Goal: Task Accomplishment & Management: Use online tool/utility

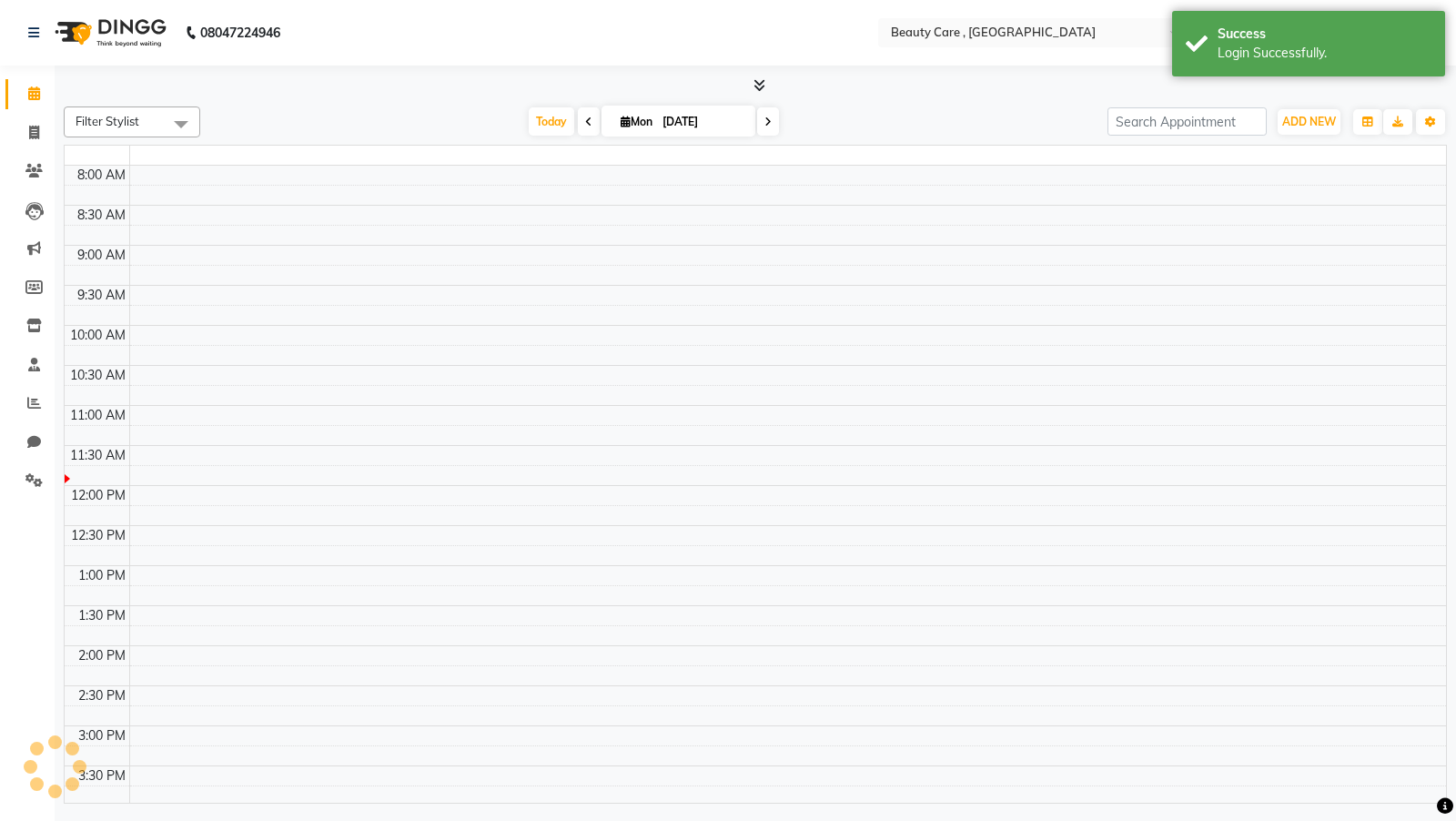
select select "en"
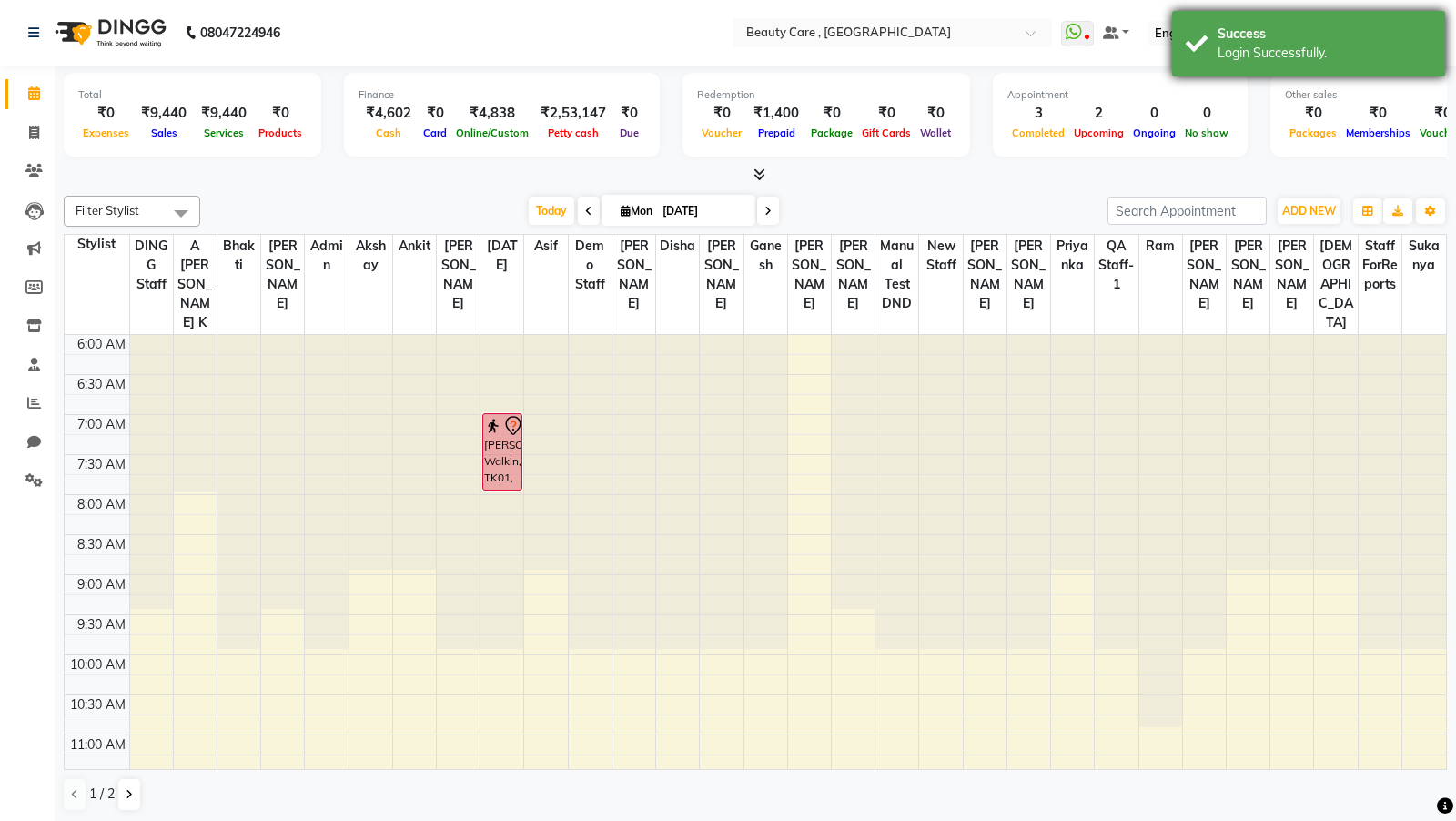
click at [1303, 50] on div "Login Successfully." at bounding box center [1324, 53] width 213 height 19
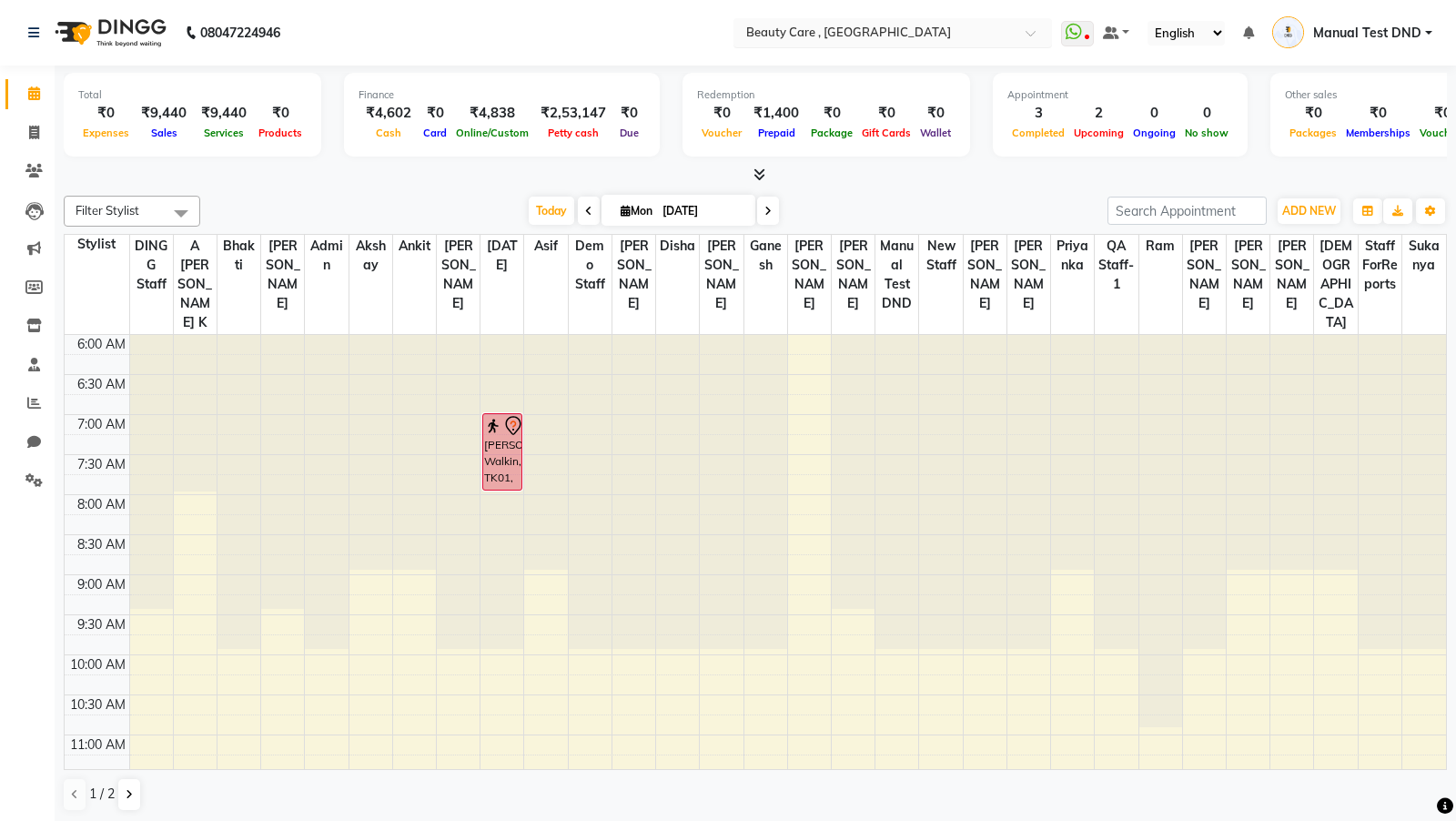
click at [813, 30] on input "text" at bounding box center [874, 32] width 264 height 18
click at [1364, 28] on span "Manual Test DND" at bounding box center [1366, 33] width 109 height 19
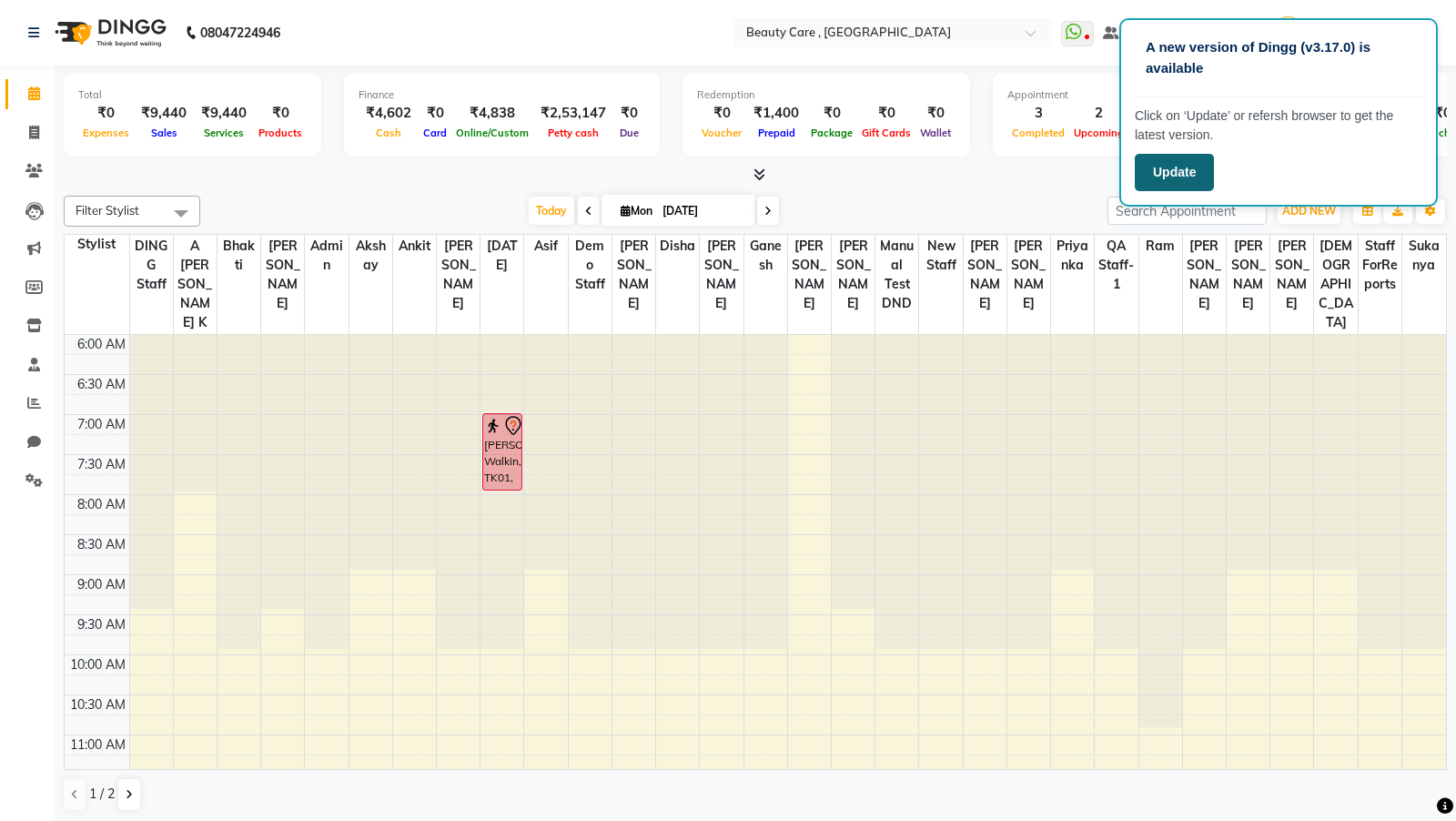
click at [1164, 166] on button "Update" at bounding box center [1174, 172] width 79 height 37
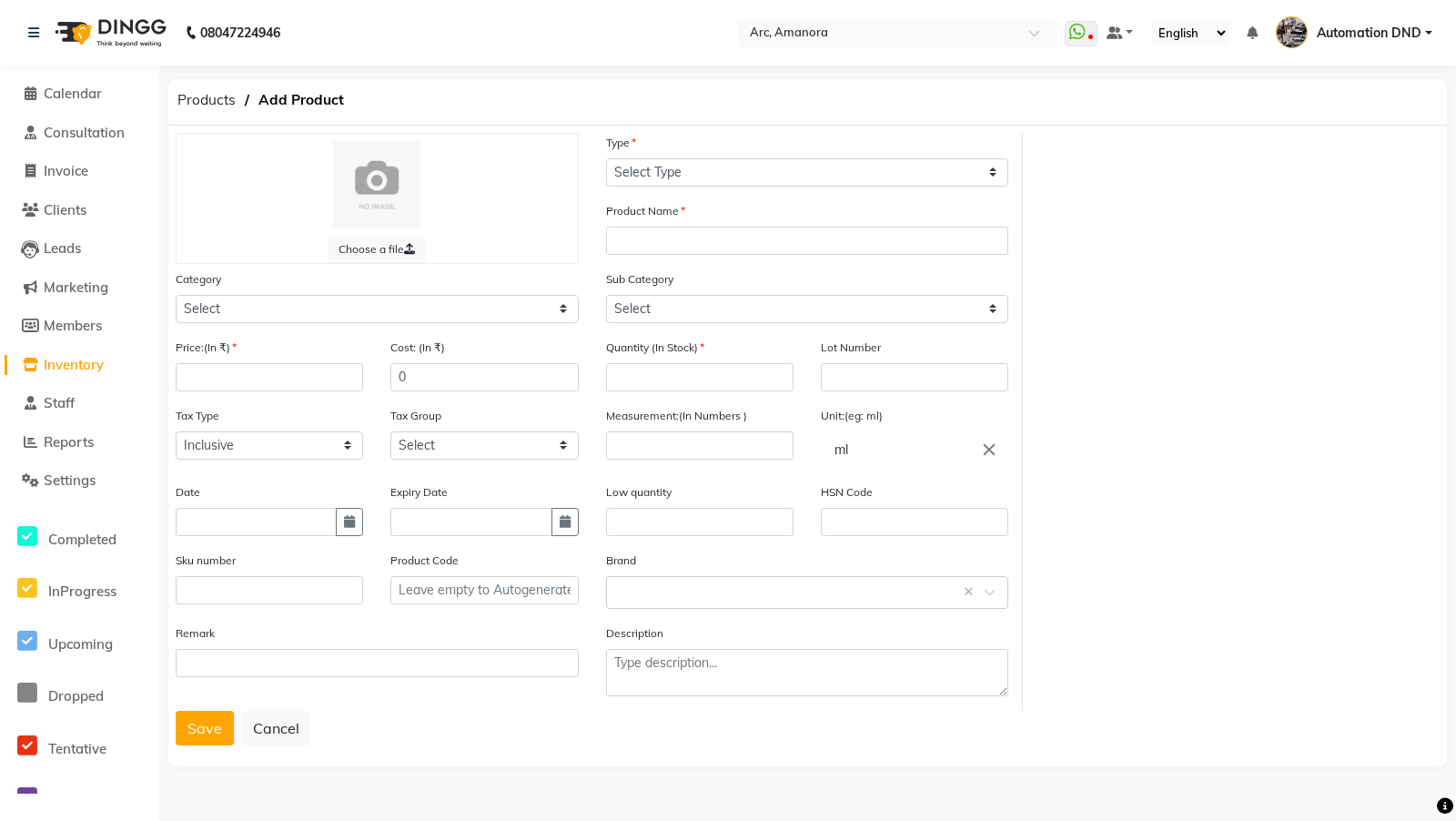
select select "true"
click at [77, 92] on span "Calendar" at bounding box center [73, 93] width 58 height 17
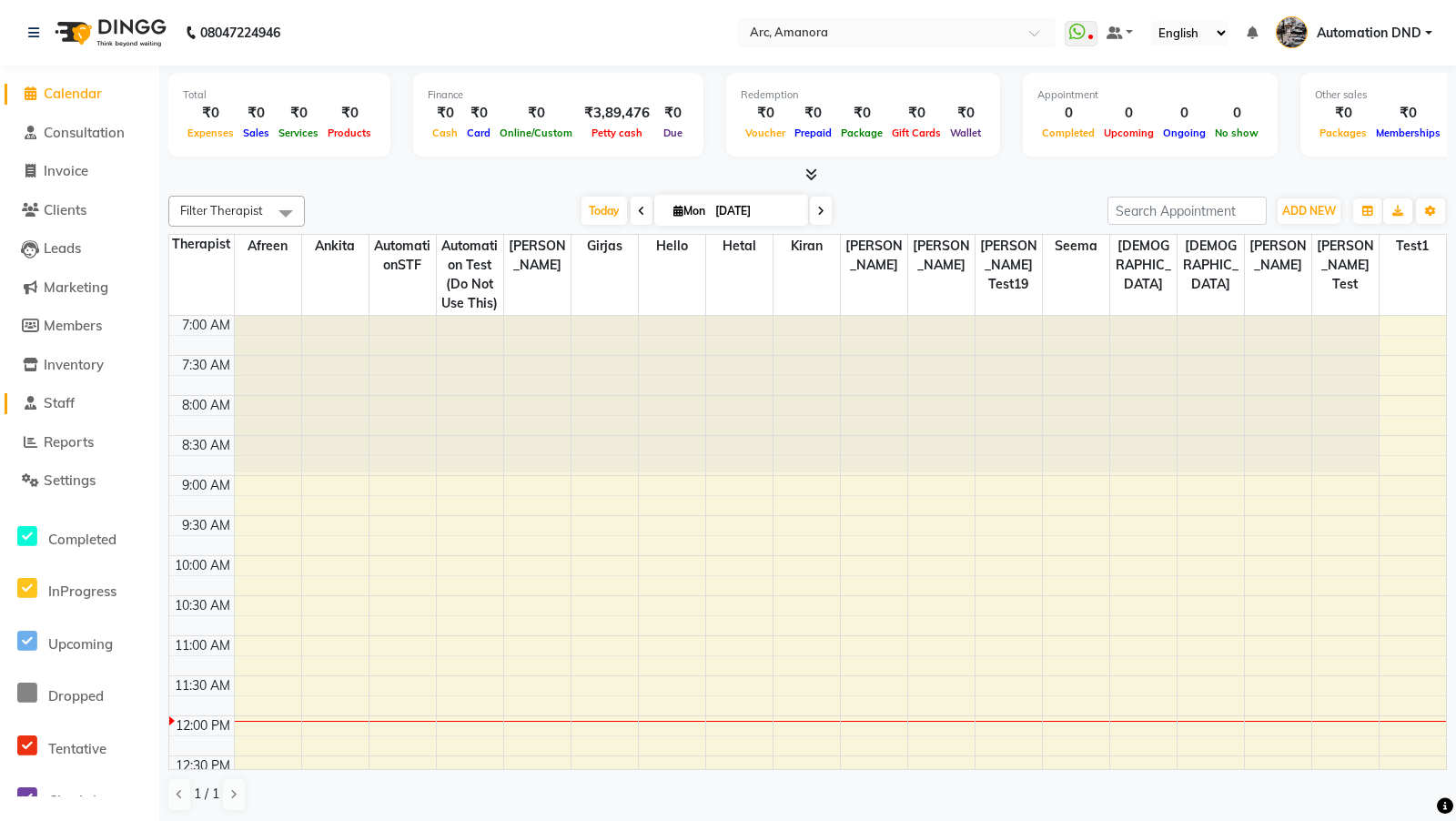
click at [69, 400] on span "Staff" at bounding box center [59, 402] width 31 height 17
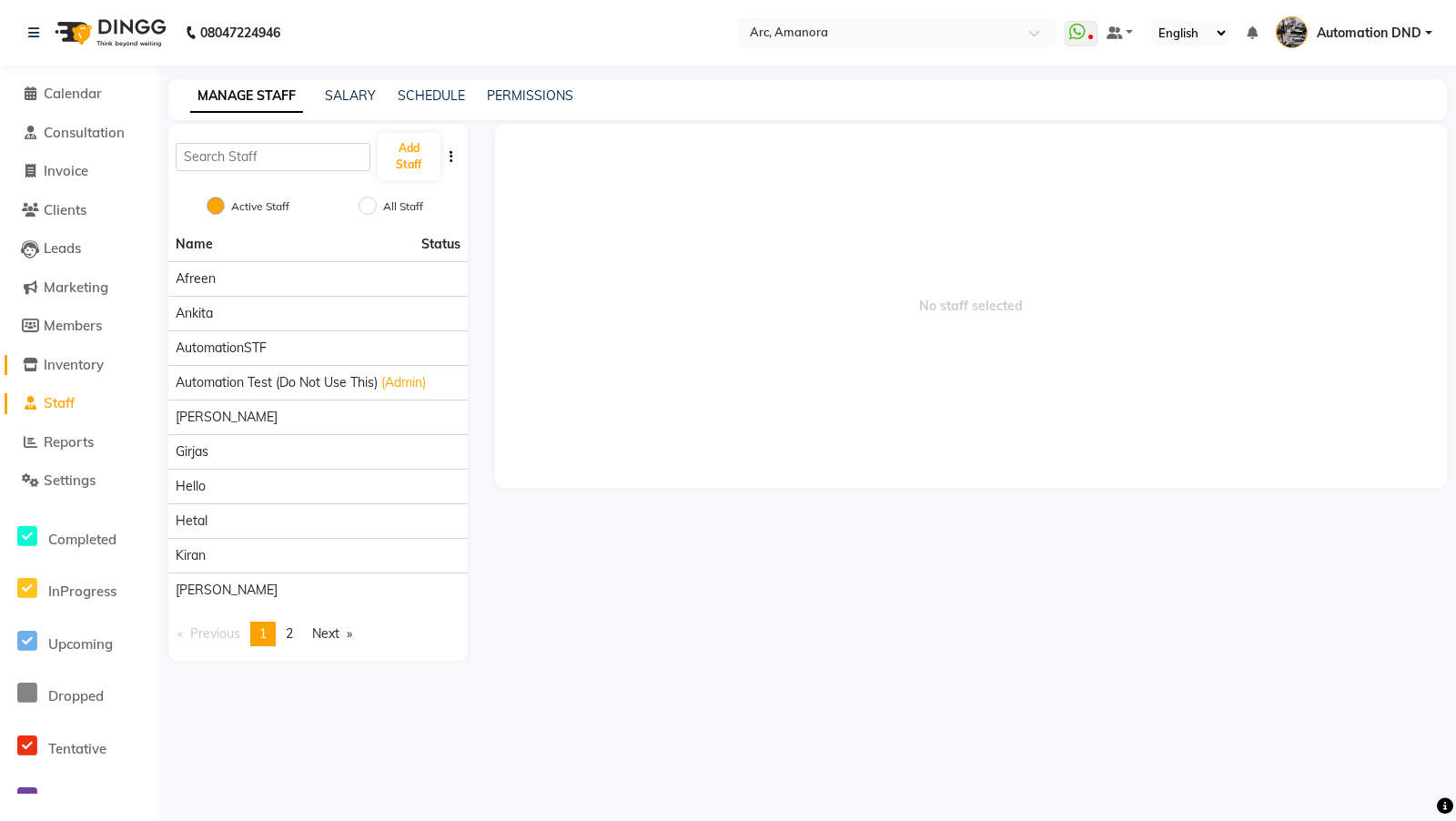
click at [82, 371] on span "Inventory" at bounding box center [74, 364] width 60 height 17
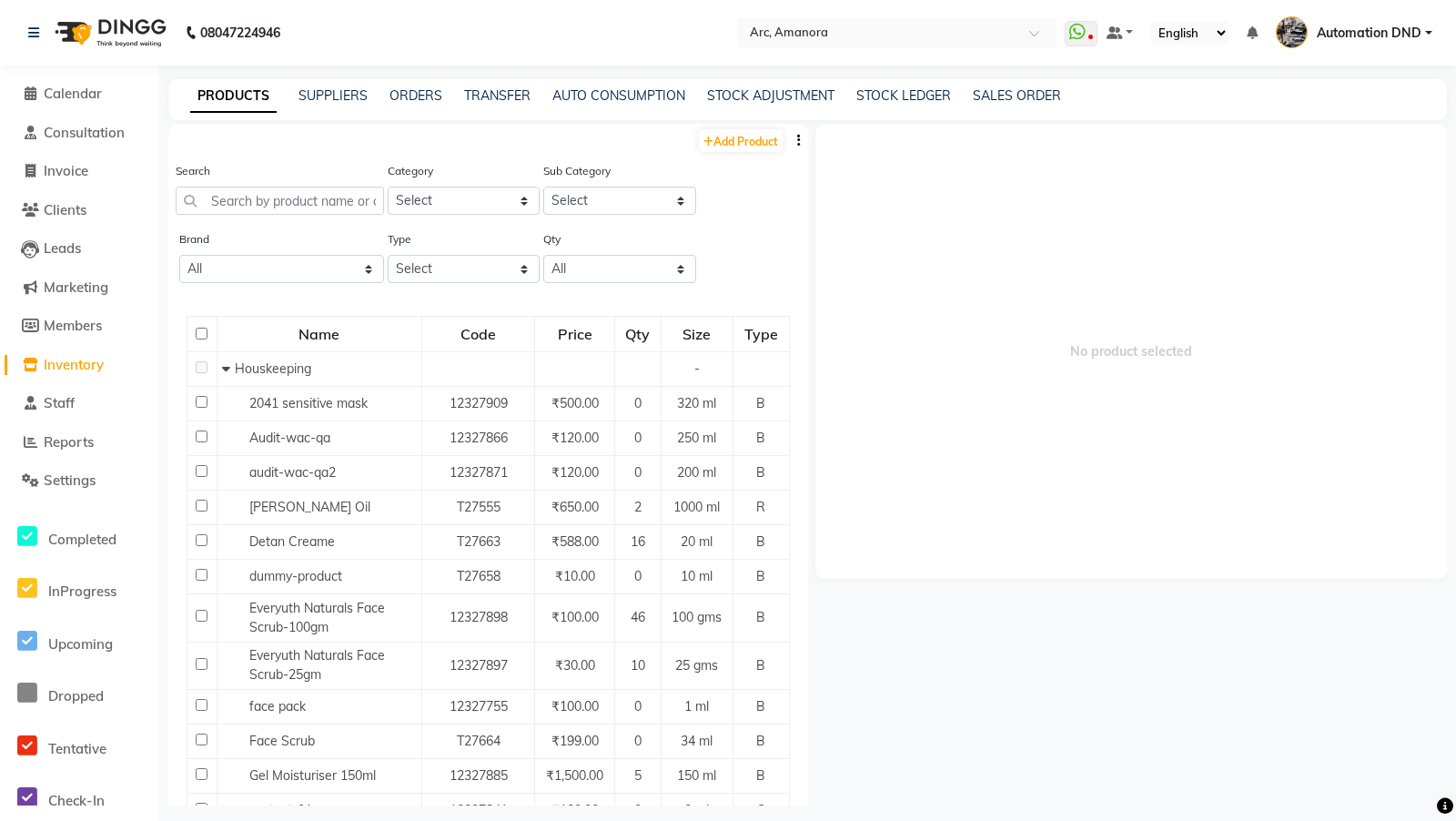
scroll to position [275, 0]
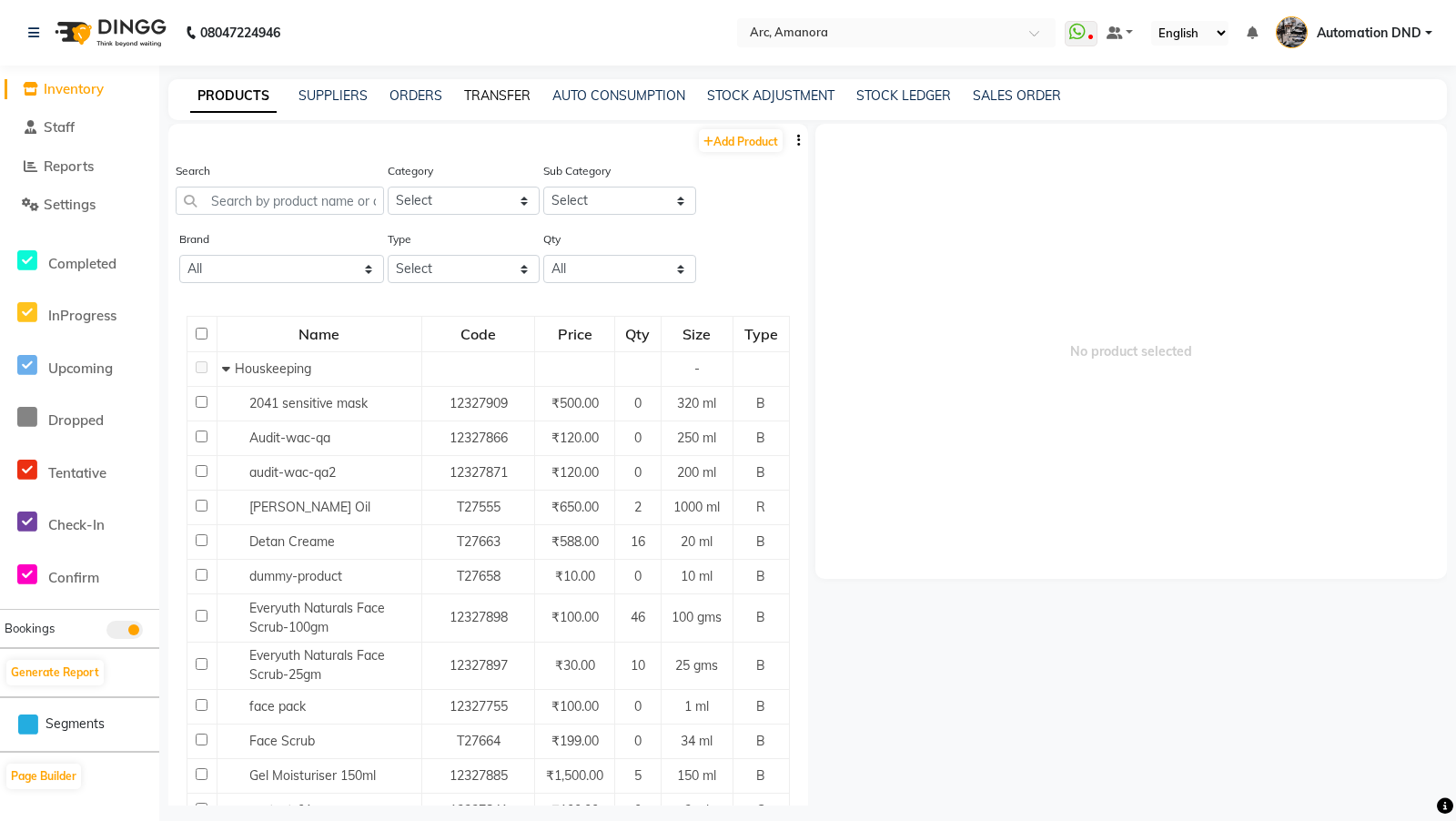
click at [489, 101] on link "TRANSFER" at bounding box center [497, 96] width 67 height 16
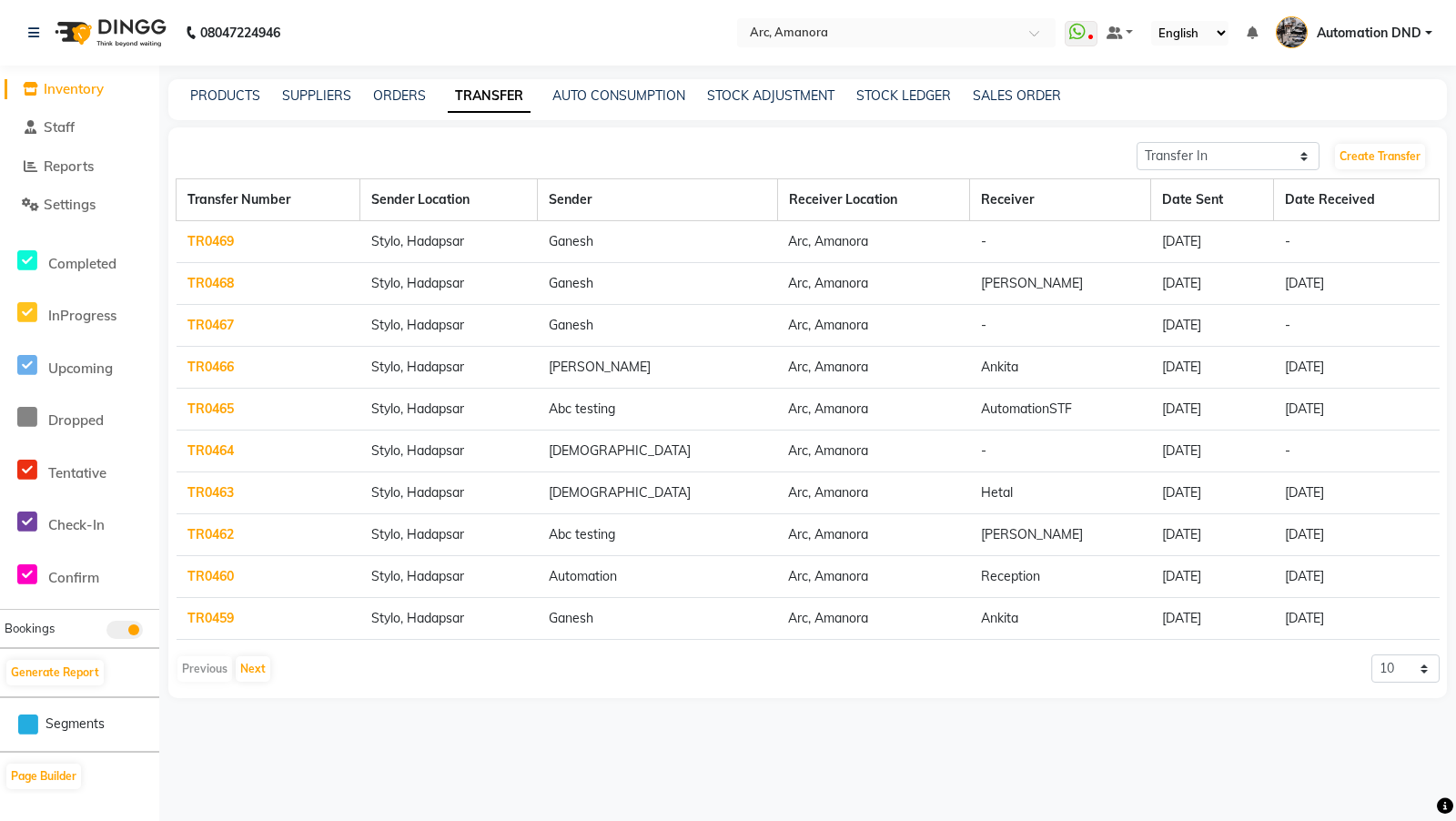
scroll to position [191, 0]
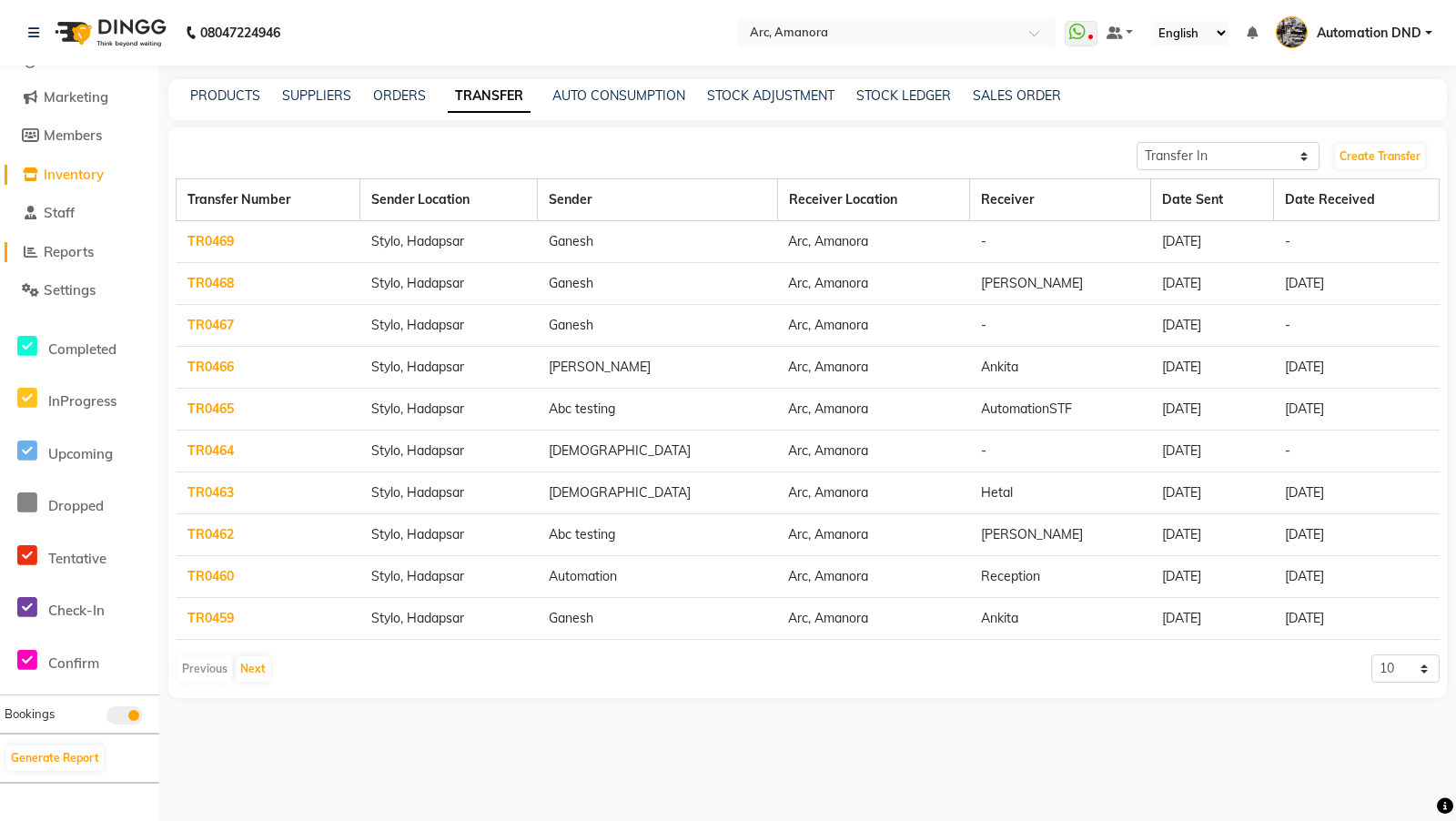
click at [76, 257] on span "Reports" at bounding box center [69, 251] width 50 height 17
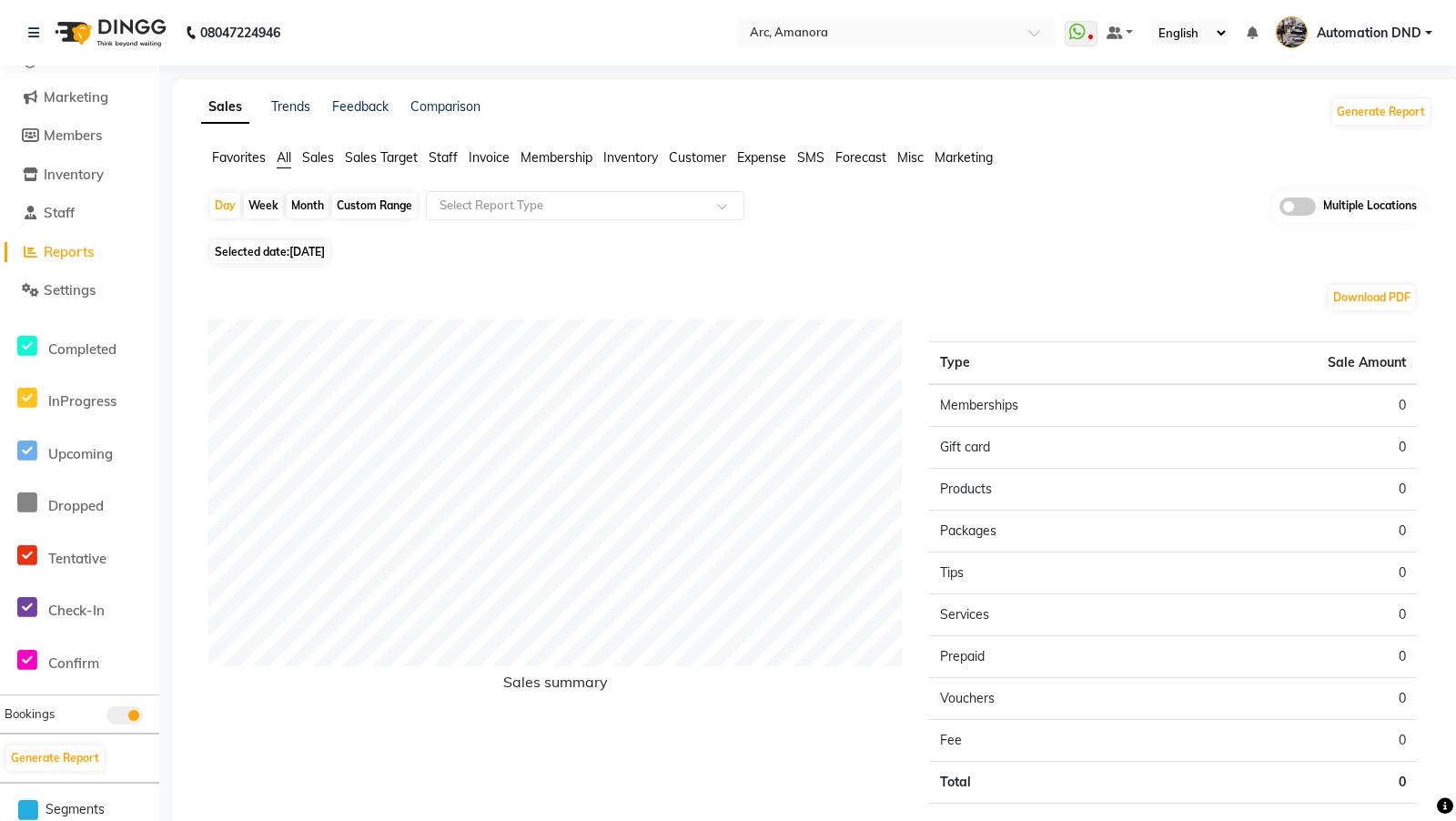
click at [485, 159] on span "Invoice" at bounding box center [489, 158] width 41 height 16
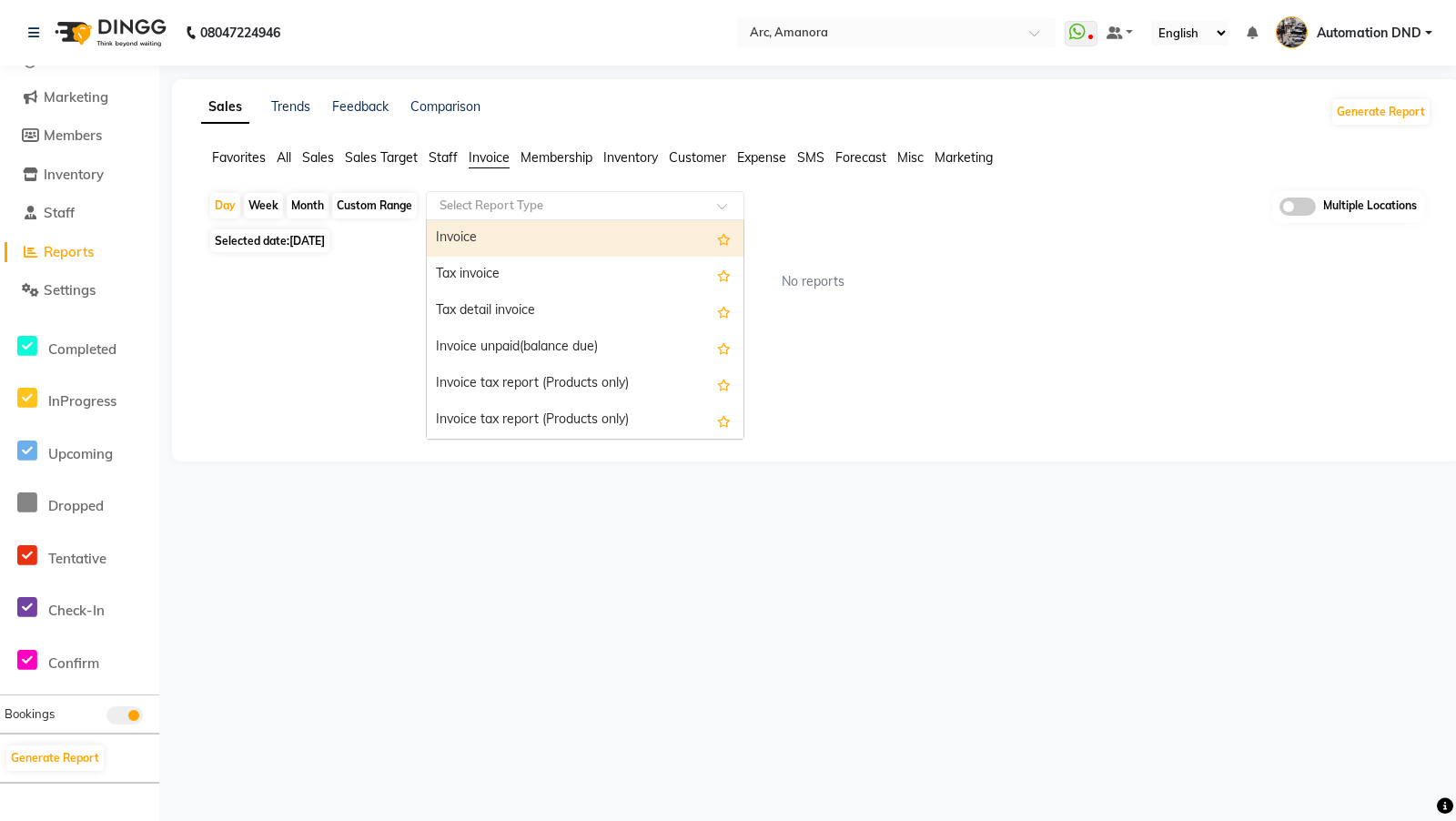
click at [485, 198] on input "text" at bounding box center [566, 205] width 262 height 18
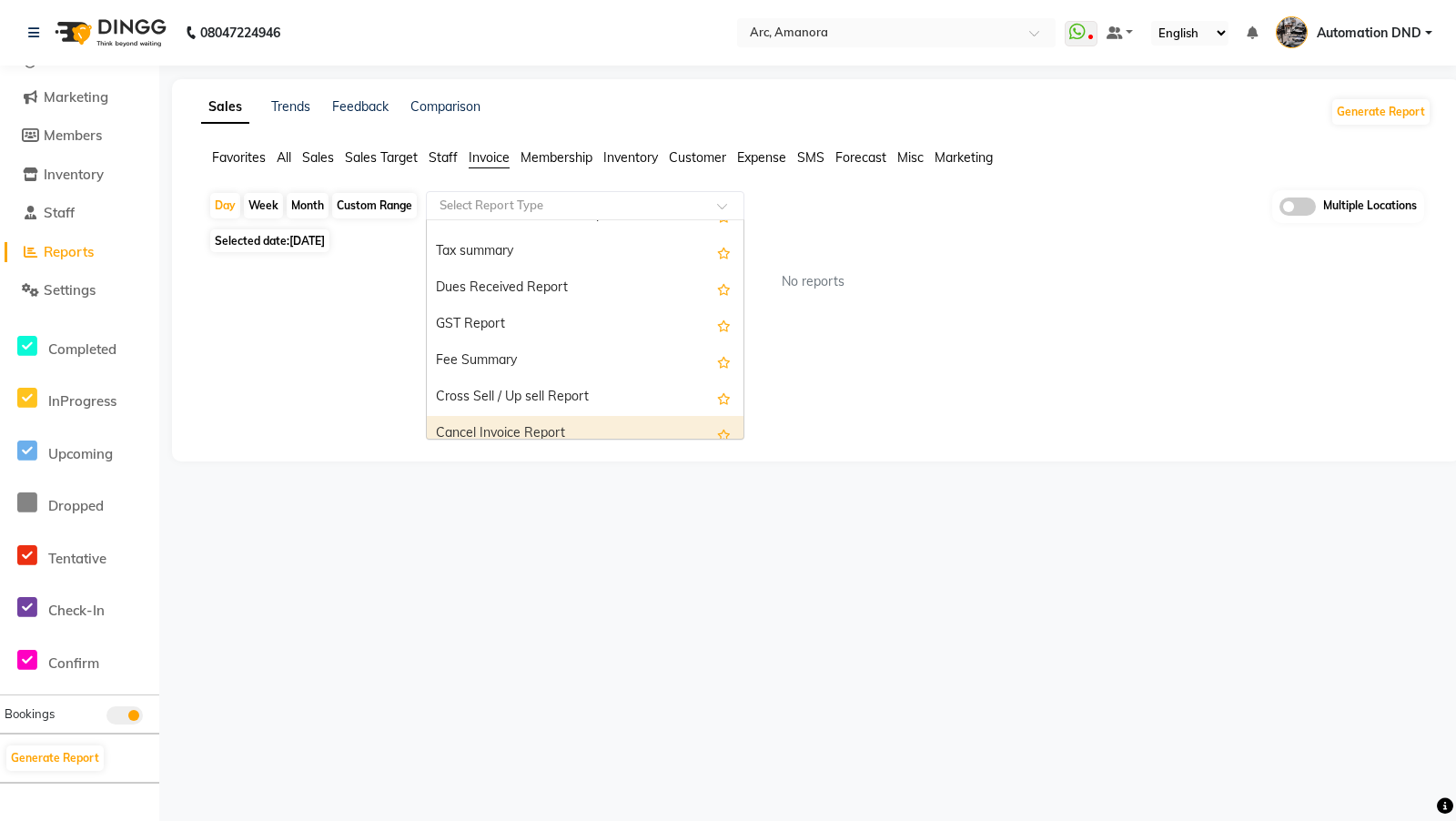
scroll to position [364, 0]
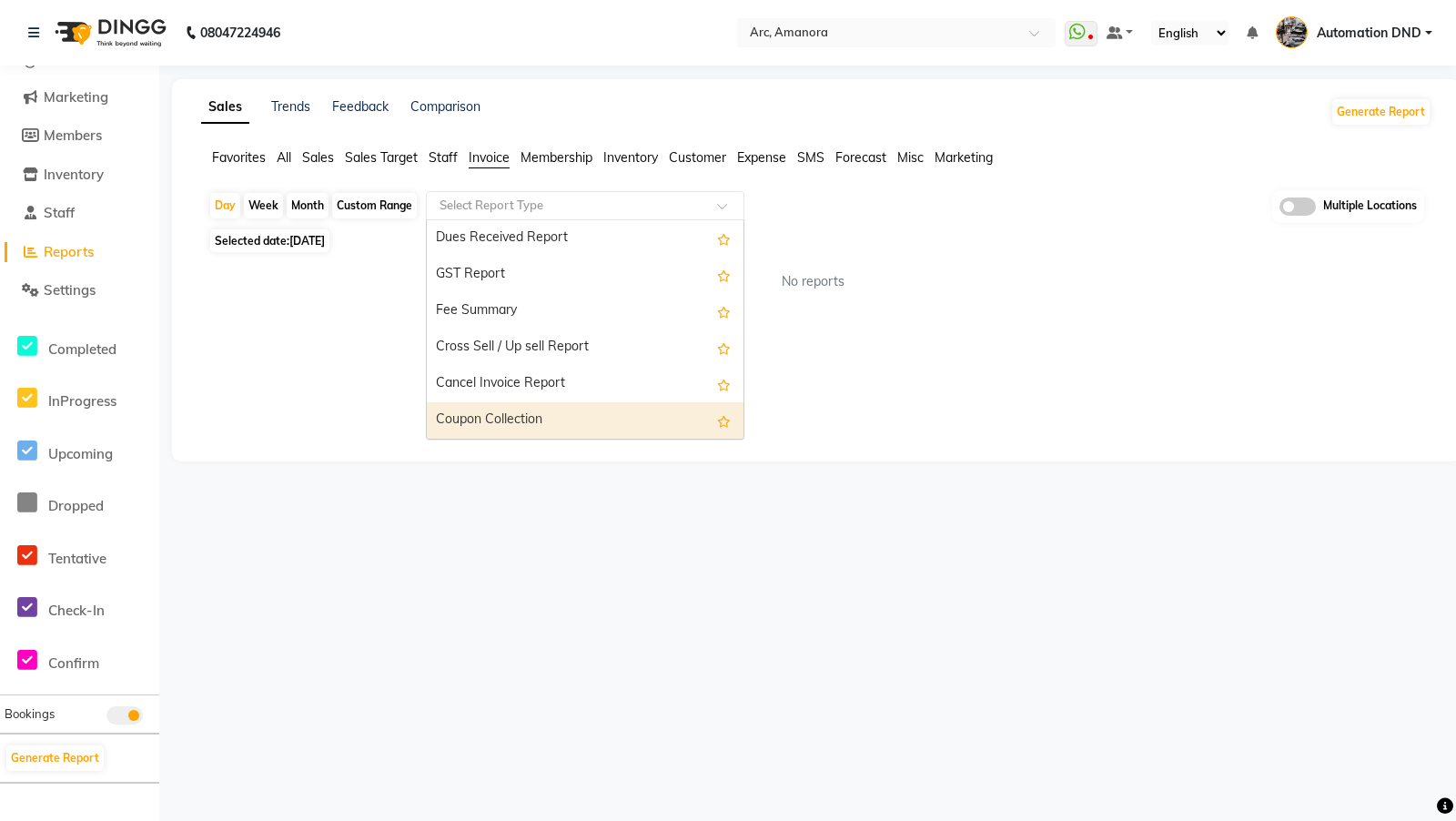
click at [490, 412] on div "Coupon Collection" at bounding box center [584, 420] width 316 height 36
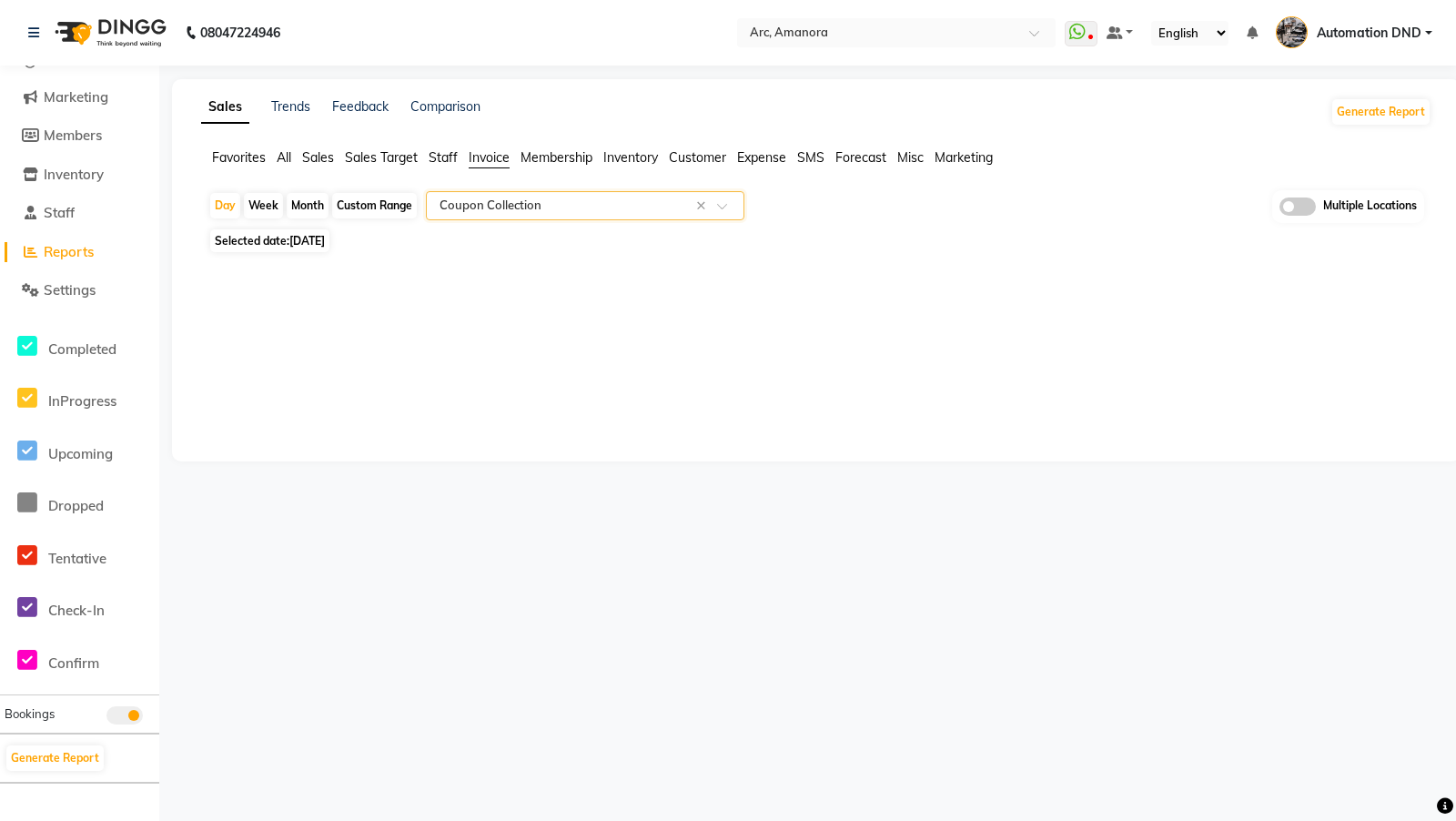
scroll to position [0, 0]
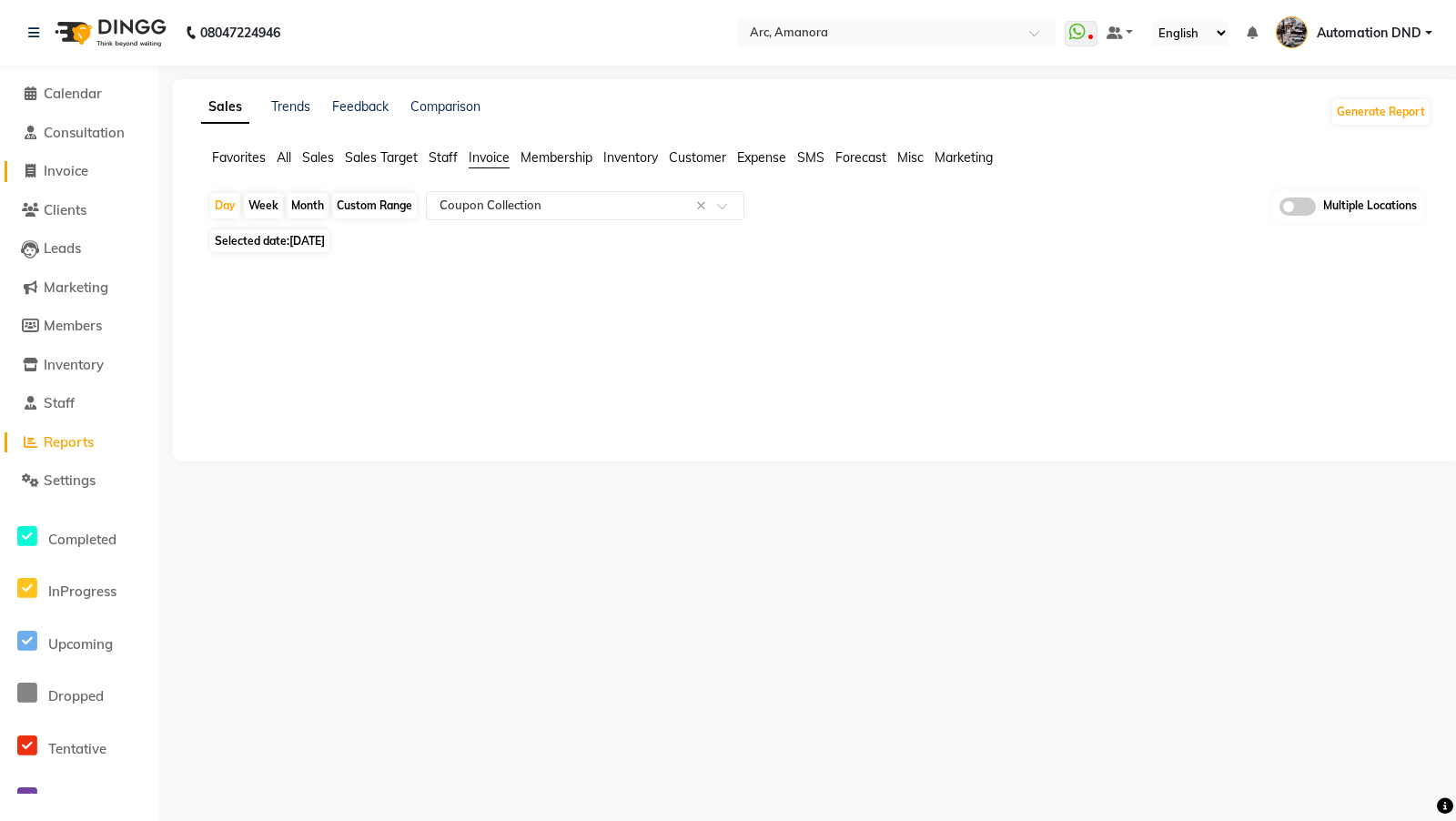
click at [67, 166] on span "Invoice" at bounding box center [66, 170] width 45 height 17
select select "service"
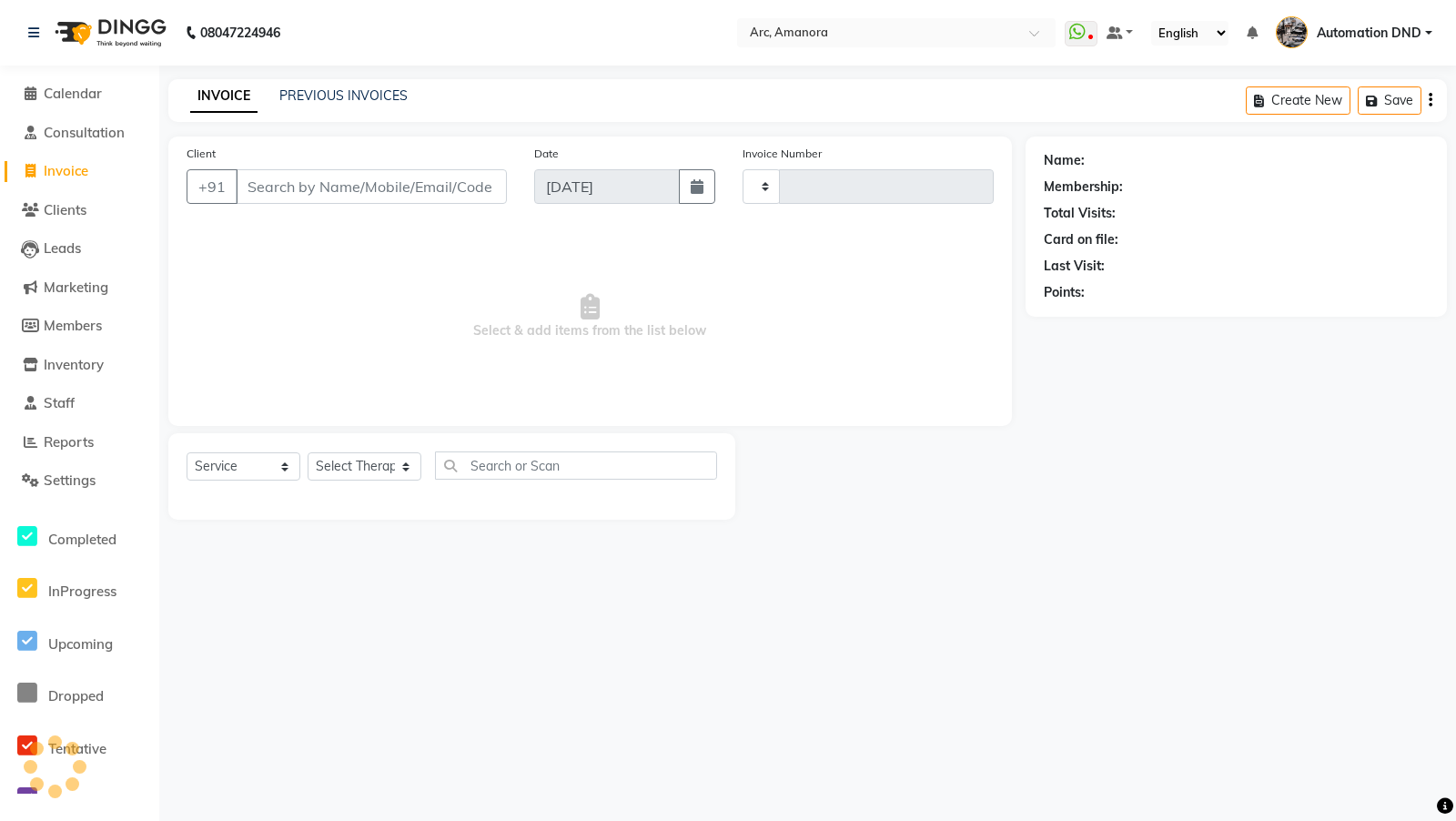
type input "12085"
select select "75"
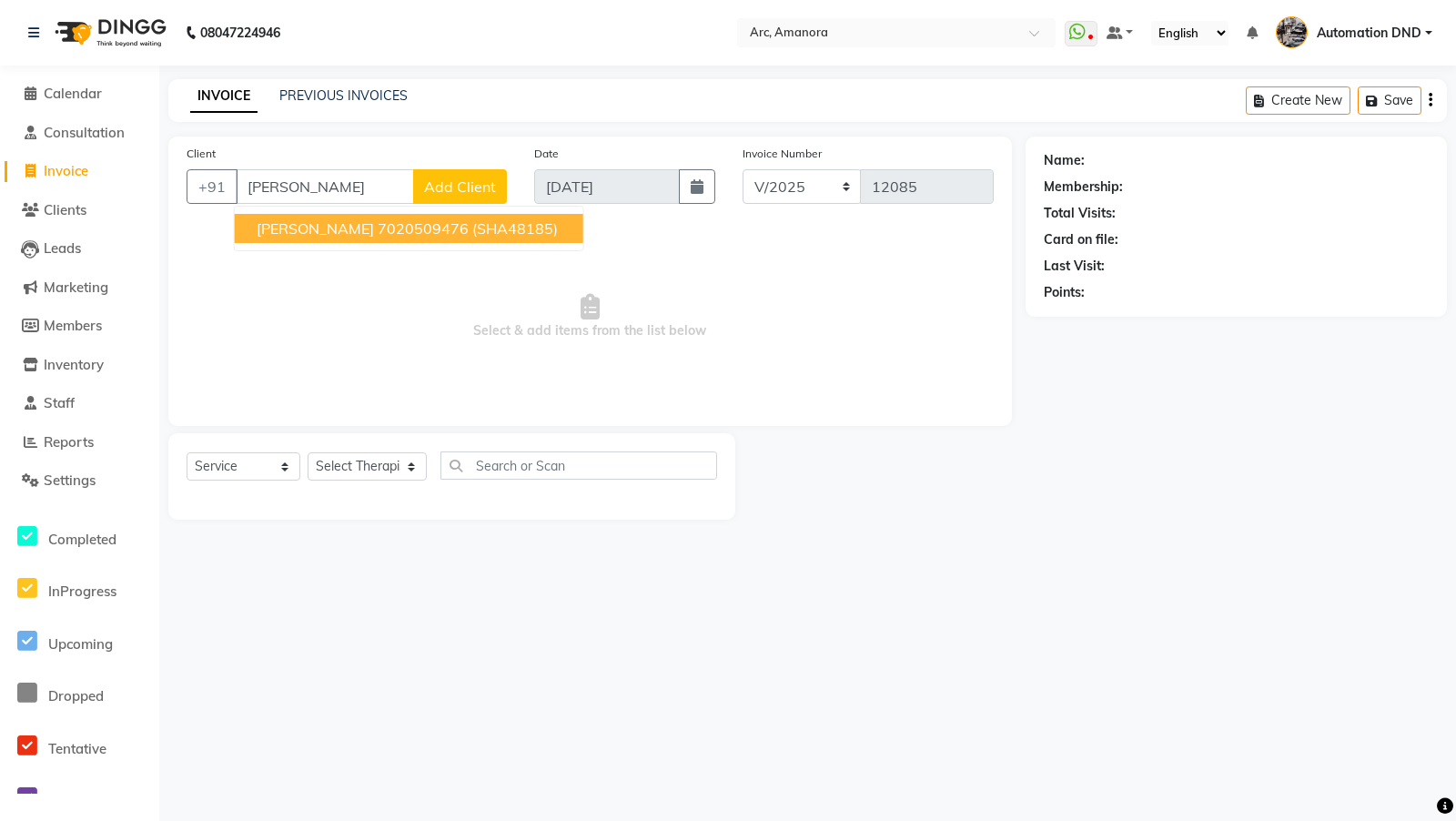
click at [296, 229] on span "[PERSON_NAME]" at bounding box center [315, 228] width 118 height 18
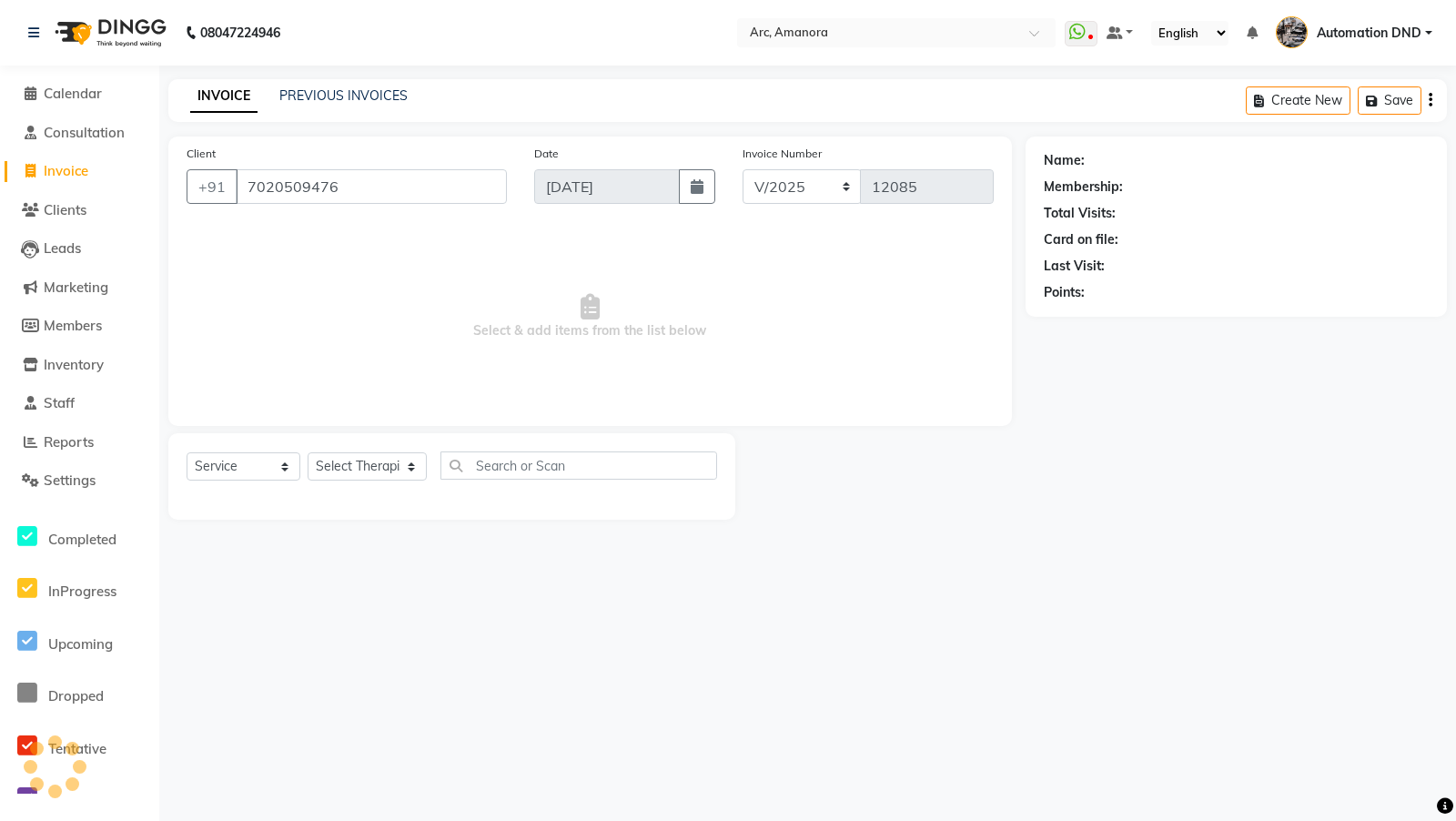
type input "7020509476"
select select "3: Object"
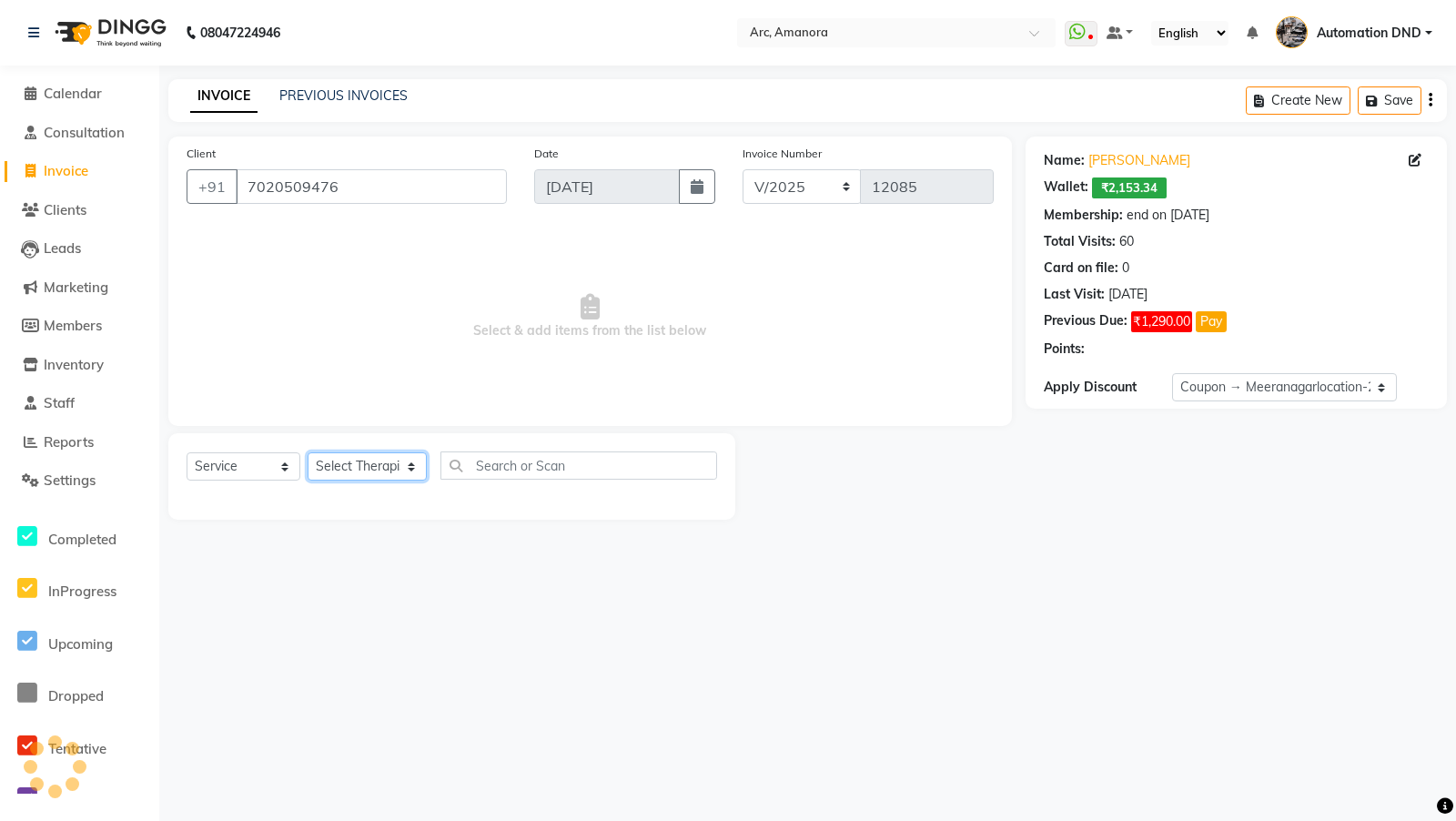
click at [362, 469] on select "Select Therapist Afreen [PERSON_NAME] AutomationSTF Automation Test (Do not use…" at bounding box center [367, 466] width 120 height 28
select select "545"
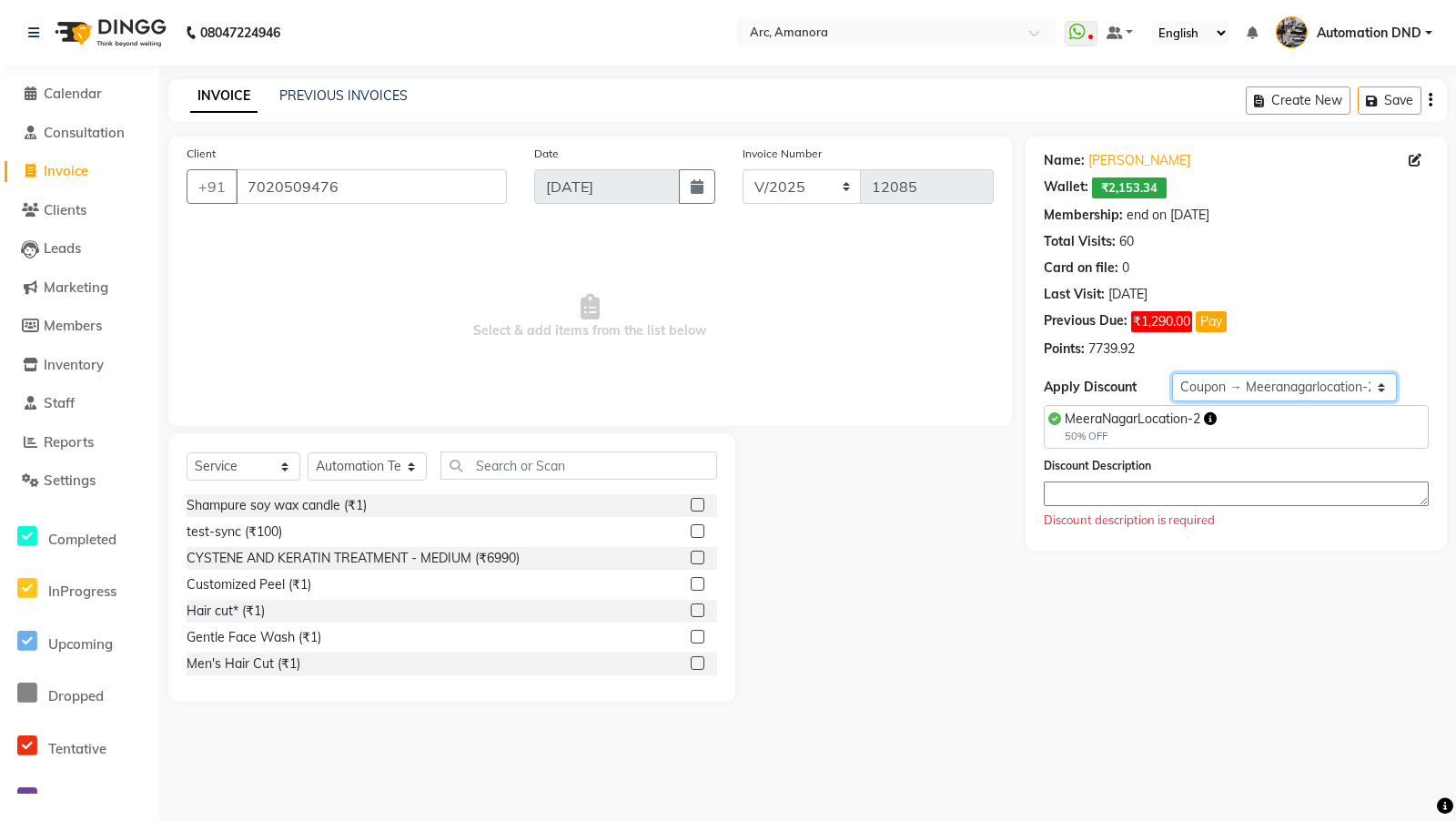
click at [1235, 375] on select "Select Membership → testing San Membership → Arc Membership Coupon → Meeranagar…" at bounding box center [1283, 387] width 224 height 28
drag, startPoint x: 874, startPoint y: 57, endPoint x: 878, endPoint y: 28, distance: 29.3
click at [874, 50] on nav "08047224946 Select Location × Arc, Amanora WhatsApp Status ✕ Status: Disconnect…" at bounding box center [728, 33] width 1456 height 66
click at [878, 27] on input "text" at bounding box center [878, 32] width 264 height 18
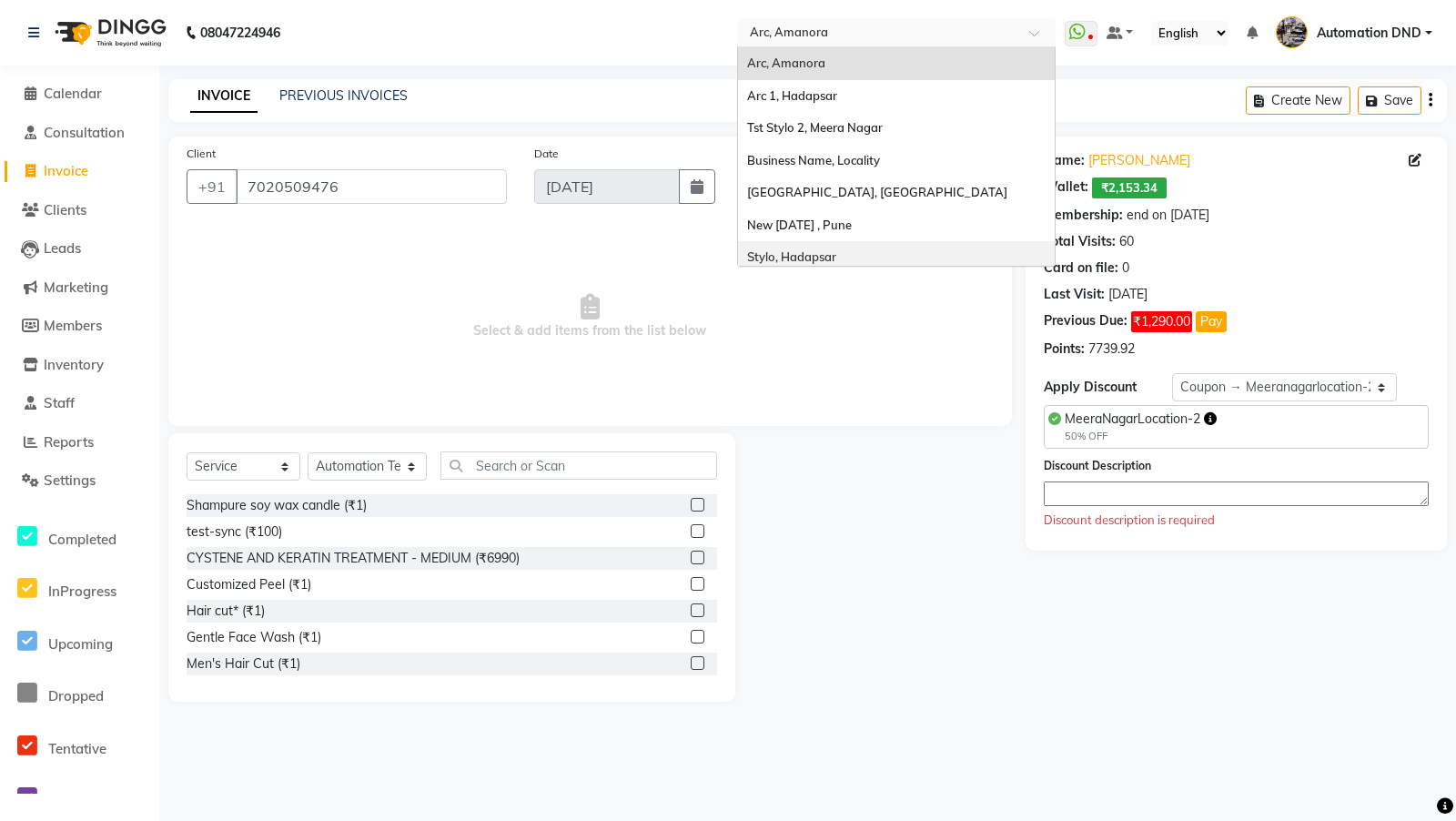
click at [805, 244] on div "Stylo, Hadapsar" at bounding box center [896, 257] width 316 height 33
